Goal: Task Accomplishment & Management: Use online tool/utility

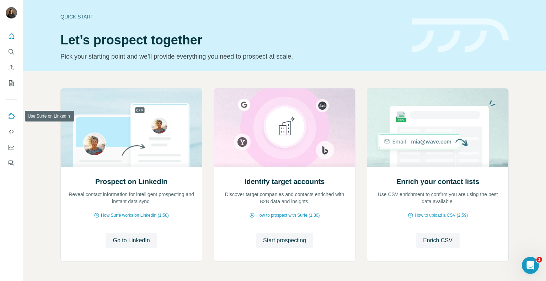
click at [14, 117] on icon "Use Surfe on LinkedIn" at bounding box center [11, 116] width 7 height 7
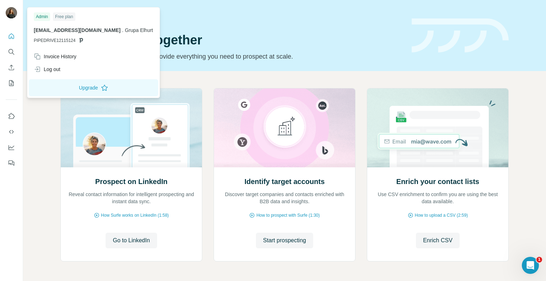
click at [65, 16] on div "Free plan" at bounding box center [64, 16] width 22 height 9
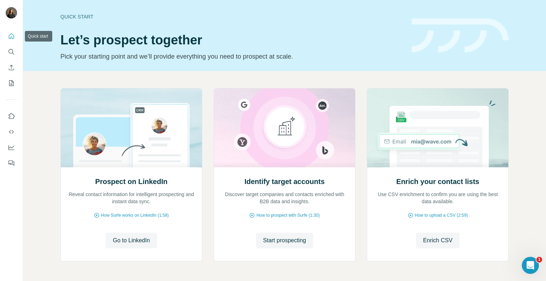
click at [12, 38] on icon "Quick start" at bounding box center [11, 35] width 5 height 5
click at [10, 149] on icon "Dashboard" at bounding box center [11, 147] width 7 height 7
click at [271, 245] on button "Start prospecting" at bounding box center [284, 241] width 57 height 16
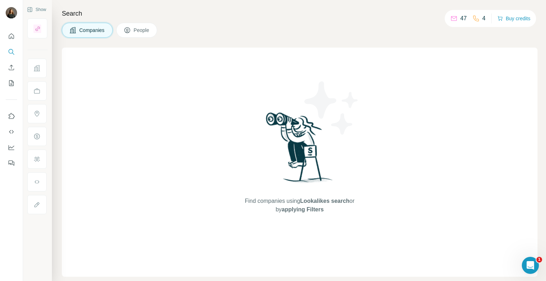
click at [476, 17] on icon at bounding box center [475, 18] width 7 height 7
click at [507, 22] on button "Buy credits" at bounding box center [513, 19] width 33 height 10
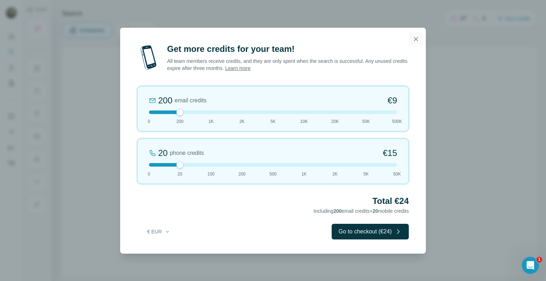
click at [416, 39] on icon "button" at bounding box center [416, 39] width 4 height 4
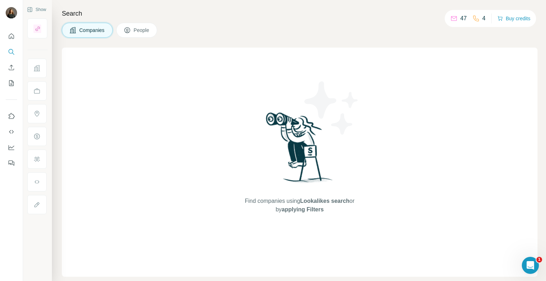
click at [455, 16] on div "47" at bounding box center [458, 18] width 16 height 9
click at [479, 16] on div "4" at bounding box center [478, 18] width 13 height 9
click at [154, 28] on button "People" at bounding box center [136, 30] width 41 height 15
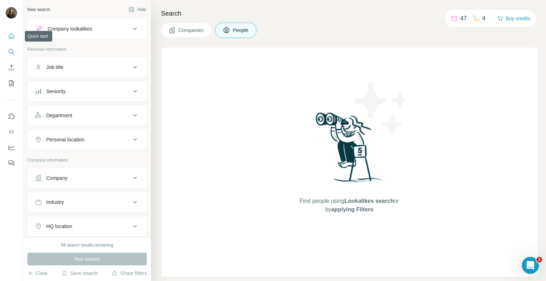
click at [13, 34] on icon "Quick start" at bounding box center [11, 36] width 7 height 7
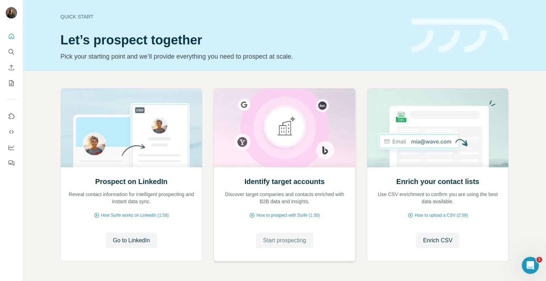
click at [287, 237] on span "Start prospecting" at bounding box center [284, 240] width 43 height 9
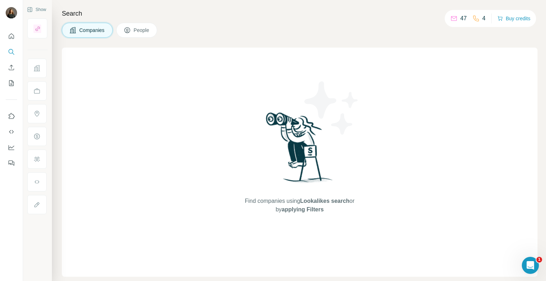
click at [461, 15] on p "47" at bounding box center [463, 18] width 6 height 9
click at [140, 35] on button "People" at bounding box center [136, 30] width 41 height 15
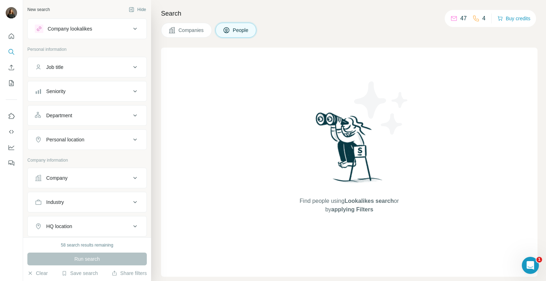
click at [78, 27] on div "Company lookalikes" at bounding box center [70, 28] width 44 height 7
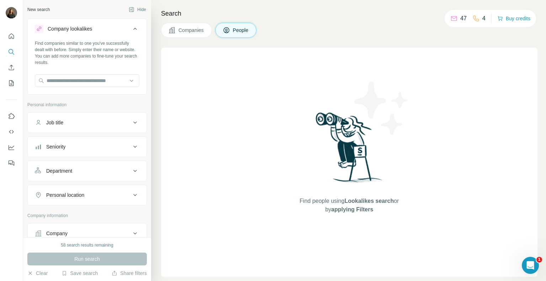
click at [92, 27] on div "Company lookalikes" at bounding box center [70, 28] width 44 height 7
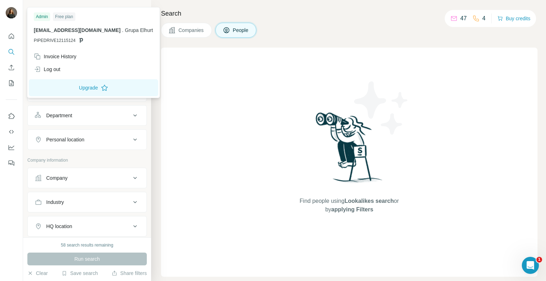
click at [13, 12] on img at bounding box center [11, 12] width 11 height 11
click at [63, 17] on div "Free plan" at bounding box center [64, 16] width 22 height 9
drag, startPoint x: 73, startPoint y: 41, endPoint x: 100, endPoint y: 25, distance: 31.7
click at [100, 25] on div "Admin Free plan [EMAIL_ADDRESS][DOMAIN_NAME] . Grupa Elhurt PIPEDRIVE12115124" at bounding box center [93, 29] width 129 height 41
click at [356, 49] on div "Find people using Lookalikes search or by applying Filters" at bounding box center [349, 162] width 128 height 229
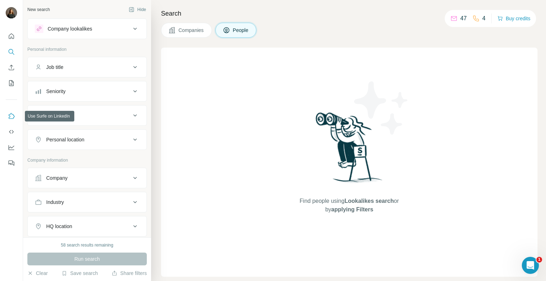
click at [10, 120] on button "Use Surfe on LinkedIn" at bounding box center [11, 116] width 11 height 13
